Goal: Register for event/course

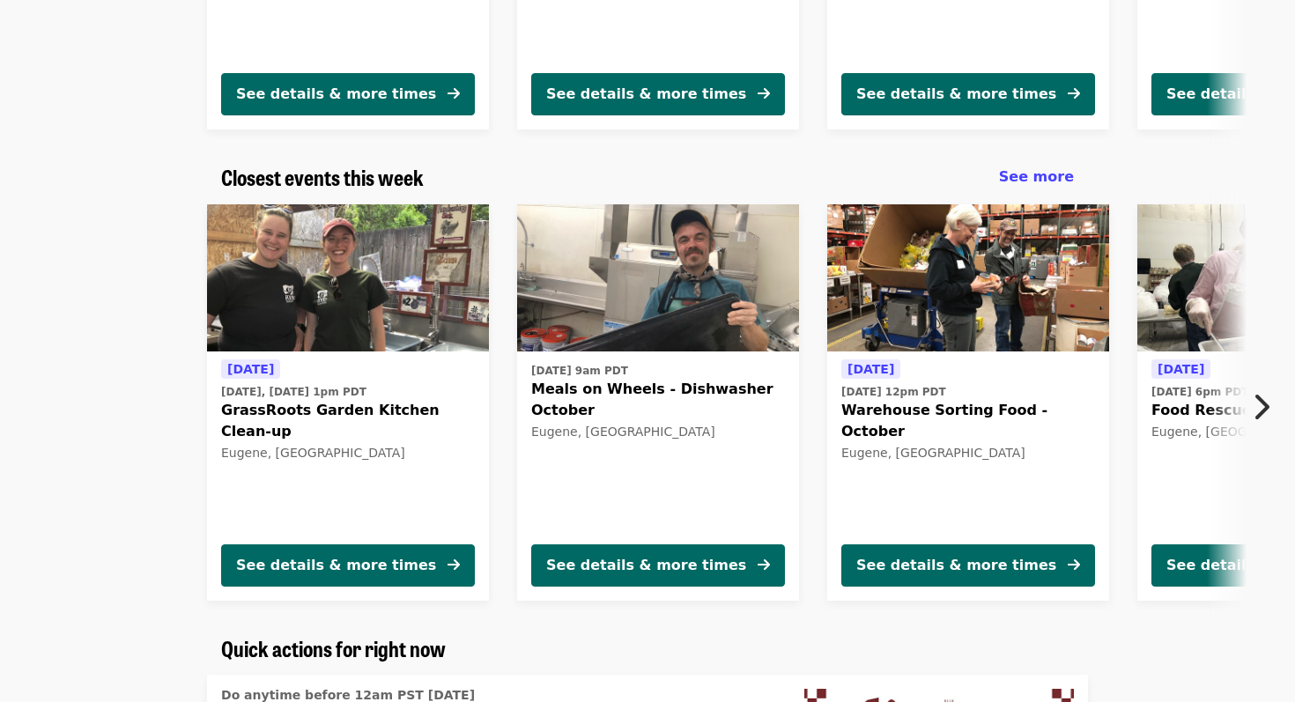
scroll to position [489, 0]
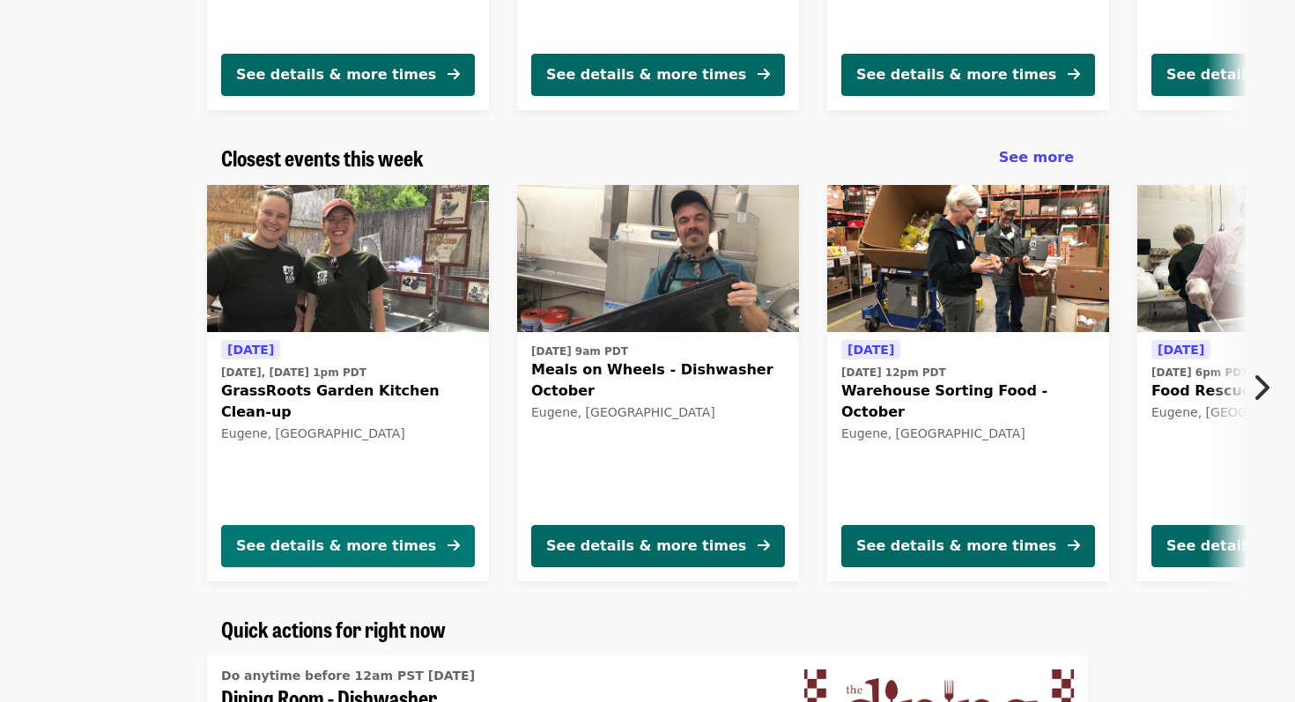
click at [423, 541] on button "See details & more times" at bounding box center [348, 546] width 254 height 42
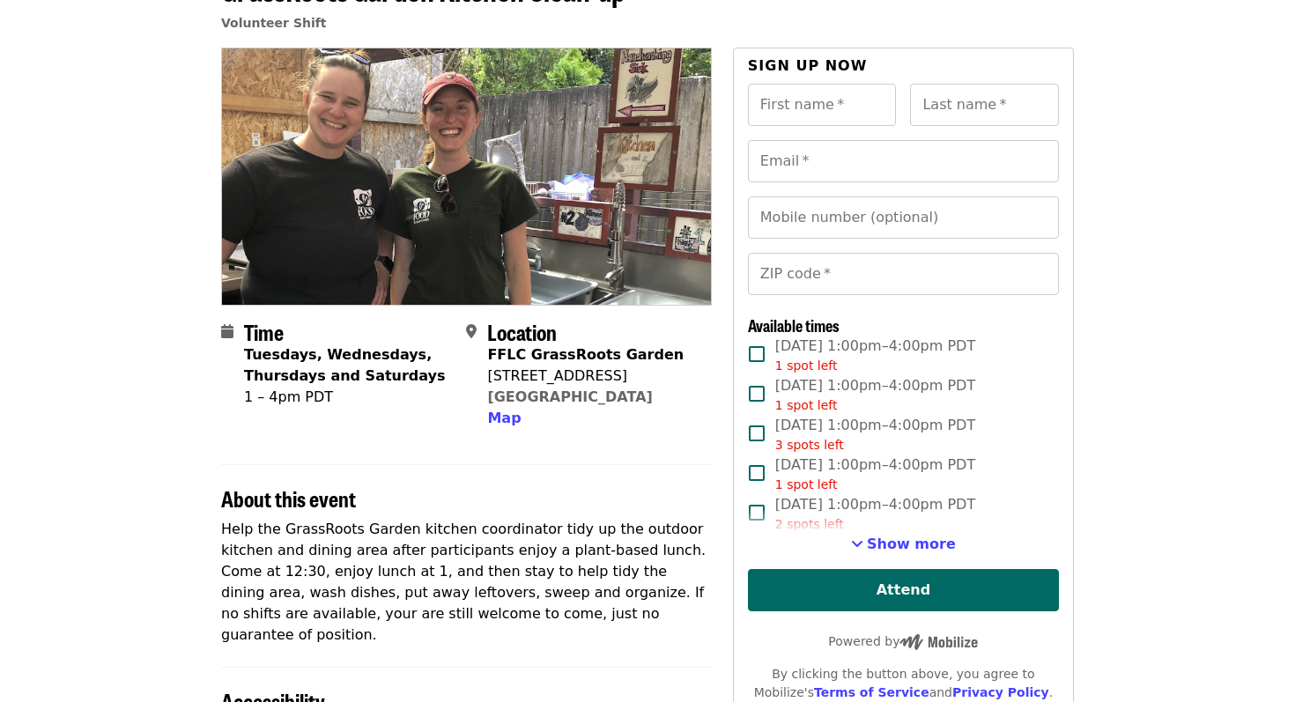
scroll to position [134, 0]
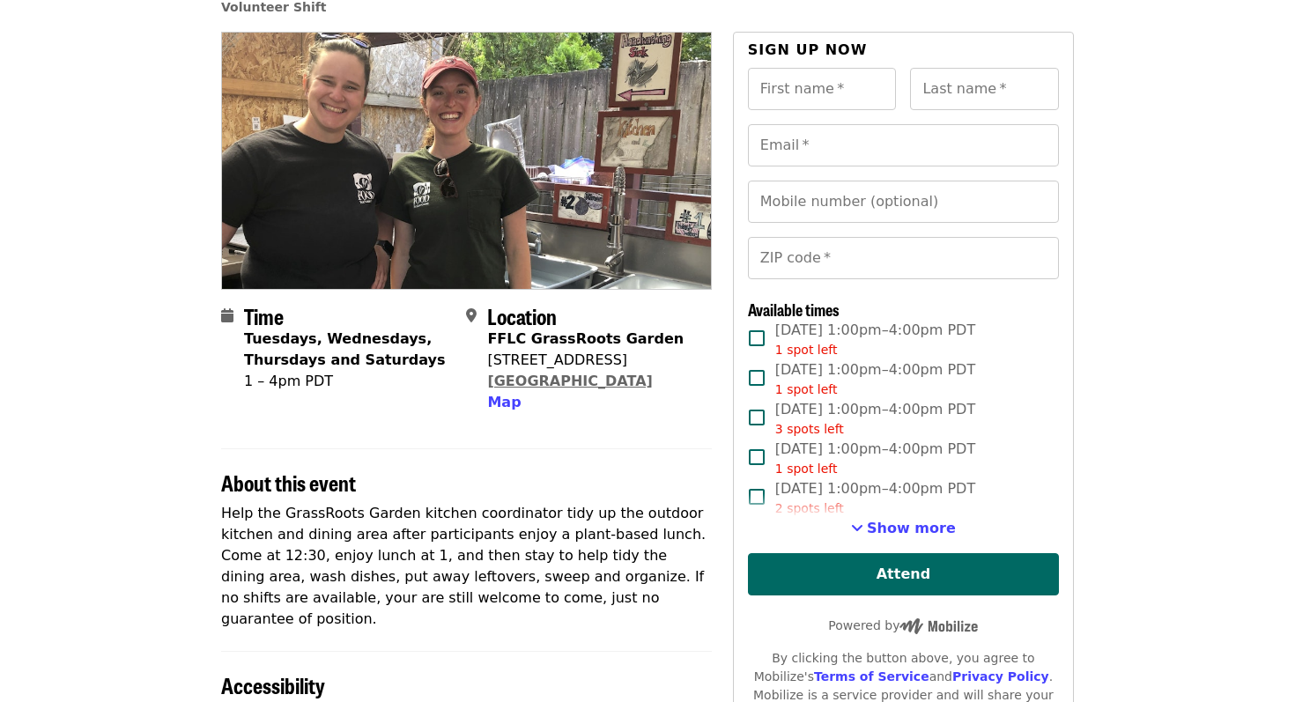
click at [514, 381] on link "[GEOGRAPHIC_DATA]" at bounding box center [569, 381] width 165 height 17
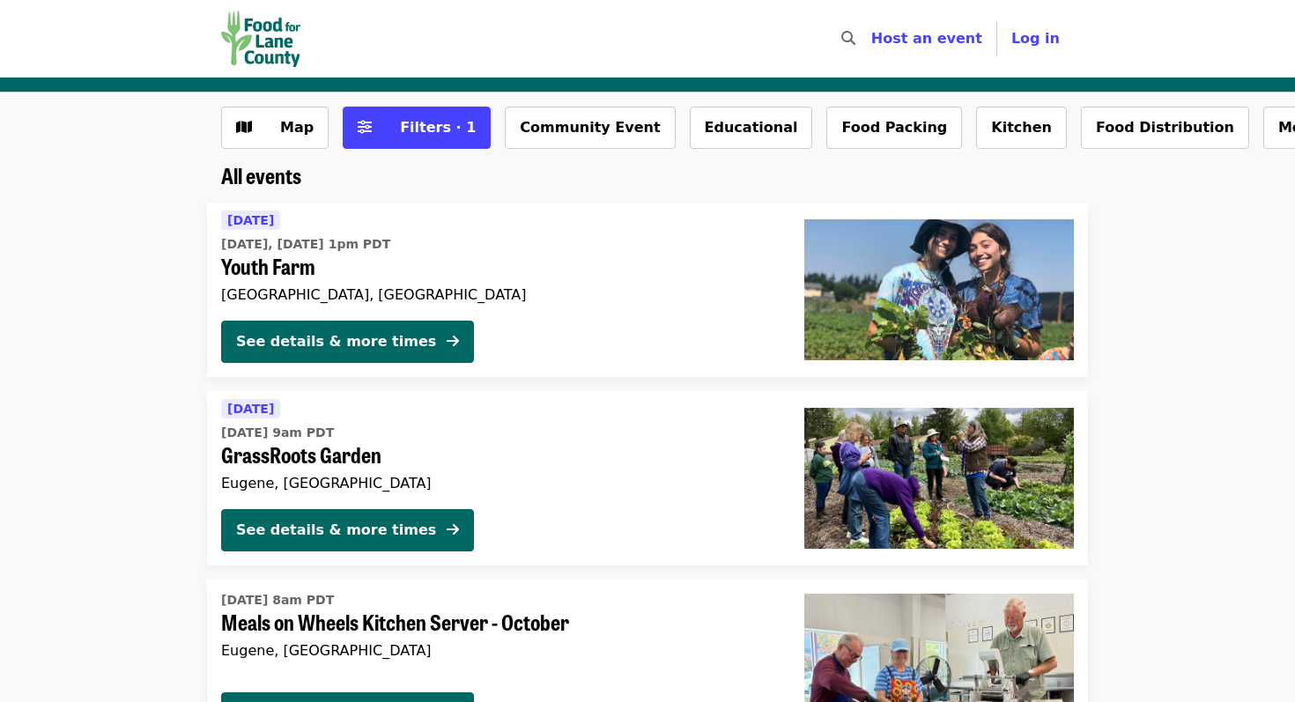
scroll to position [134, 0]
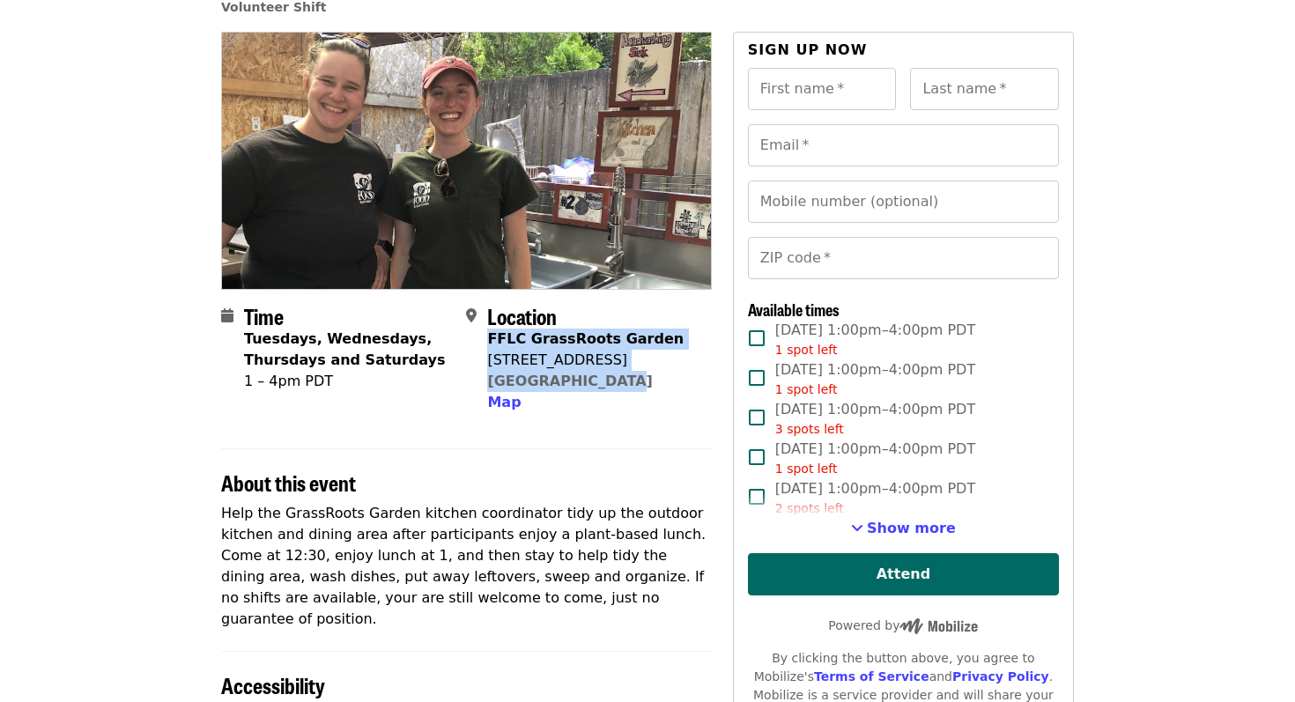
drag, startPoint x: 488, startPoint y: 340, endPoint x: 620, endPoint y: 378, distance: 137.5
click at [623, 378] on div "FFLC GrassRoots Garden [STREET_ADDRESS] Map" at bounding box center [585, 371] width 196 height 85
copy span "FFLC GrassRoots Garden [STREET_ADDRESS]"
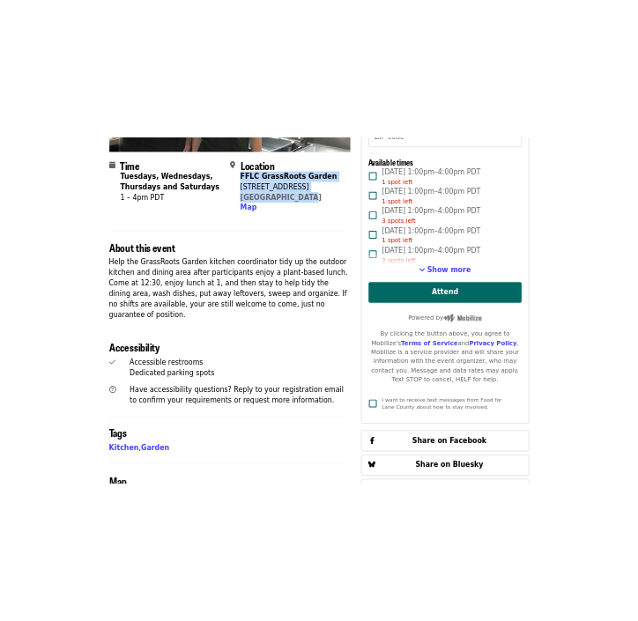
scroll to position [396, 0]
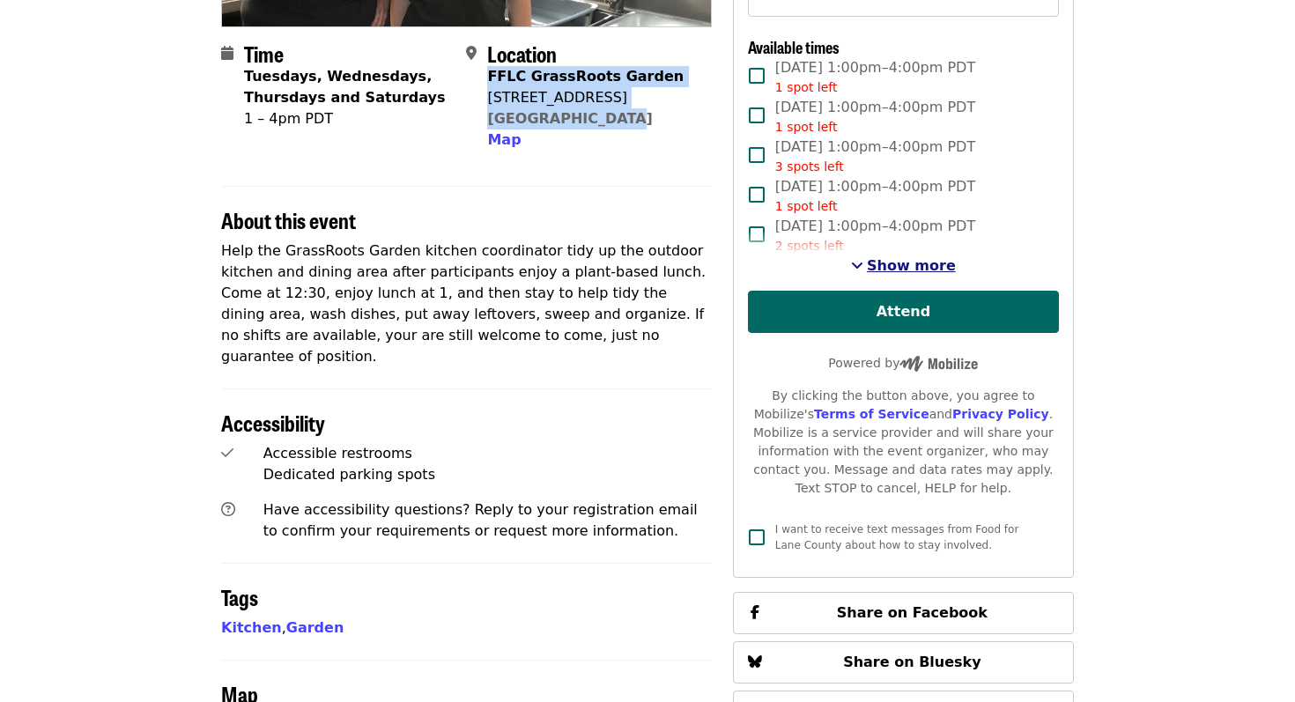
click at [881, 257] on span "Show more" at bounding box center [911, 265] width 89 height 17
